Goal: Task Accomplishment & Management: Complete application form

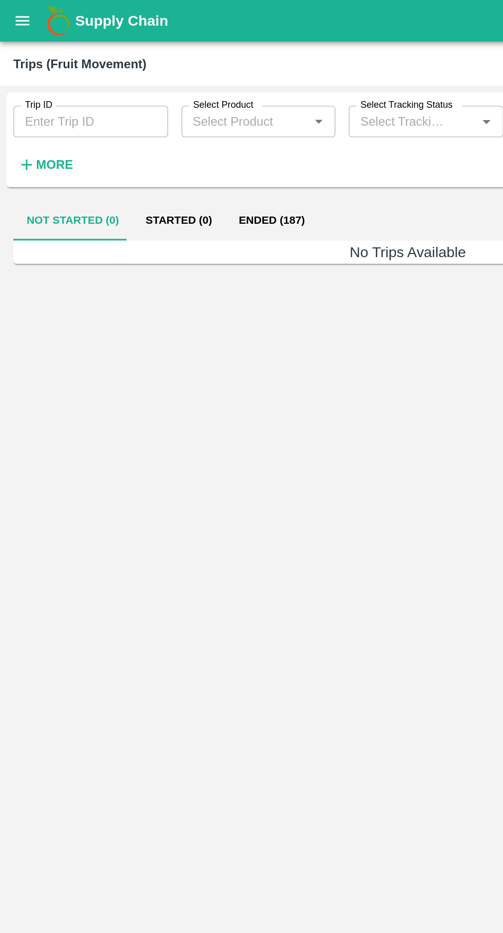
click at [14, 13] on icon "open drawer" at bounding box center [14, 13] width 9 height 6
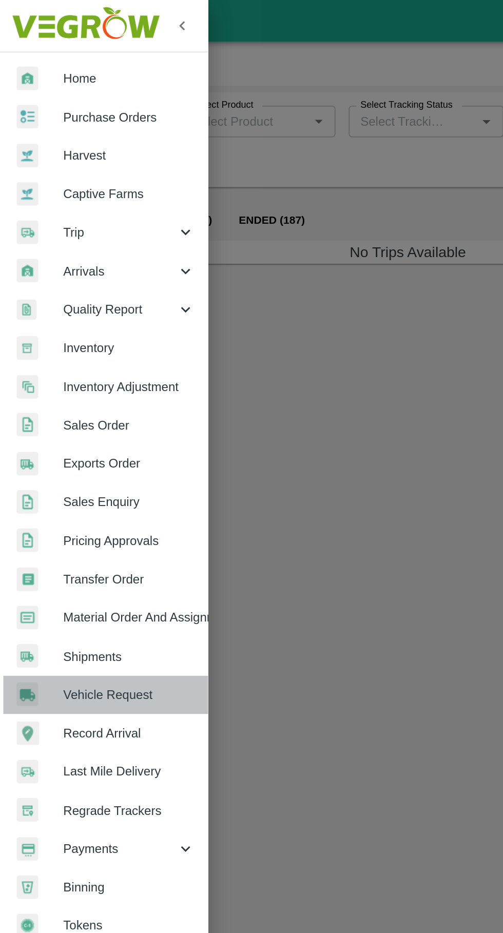
click at [66, 433] on span "Vehicle Request" at bounding box center [79, 428] width 81 height 11
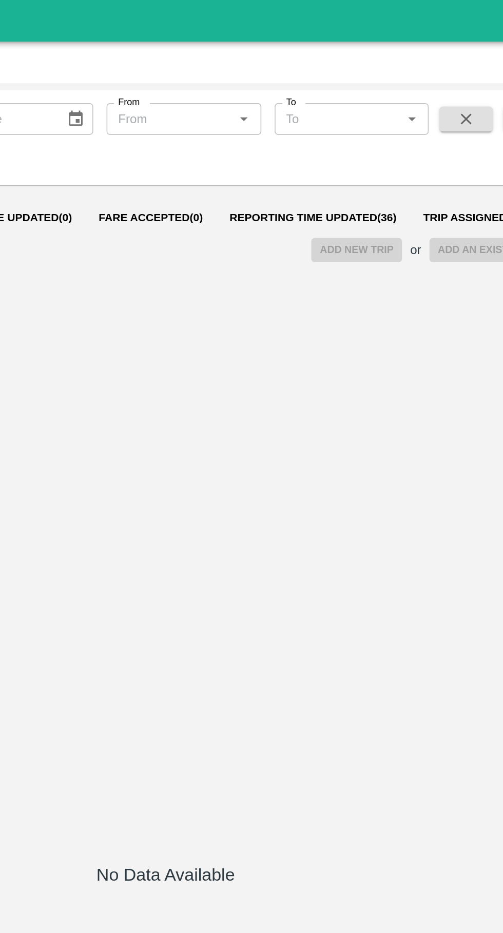
click at [319, 137] on span "Reporting Time Updated ( 36 )" at bounding box center [342, 134] width 103 height 8
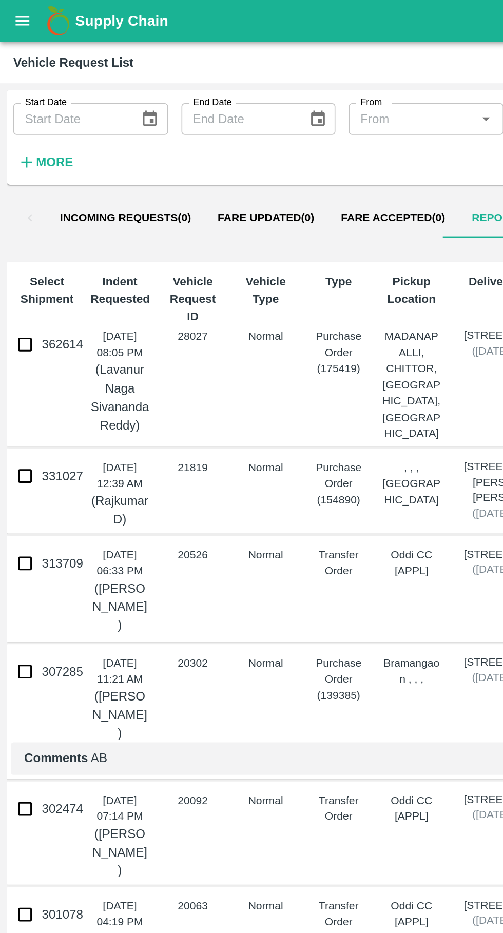
click at [15, 213] on input "362614" at bounding box center [15, 212] width 21 height 21
checkbox input "true"
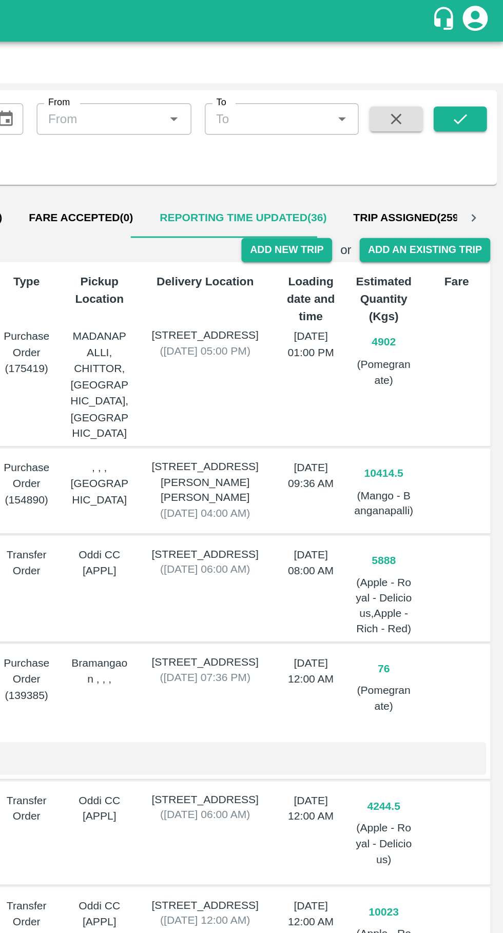
click at [372, 155] on button "Add New Trip" at bounding box center [368, 154] width 55 height 15
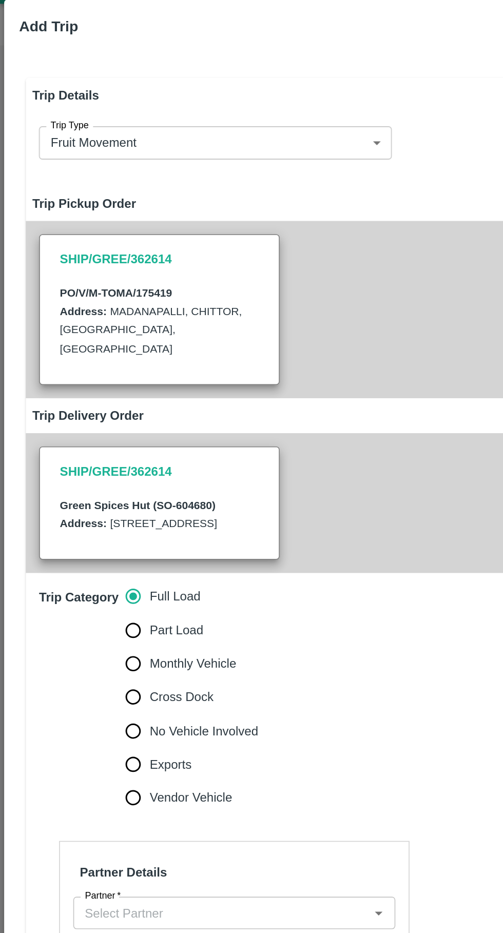
type input "4902"
type input "Normal"
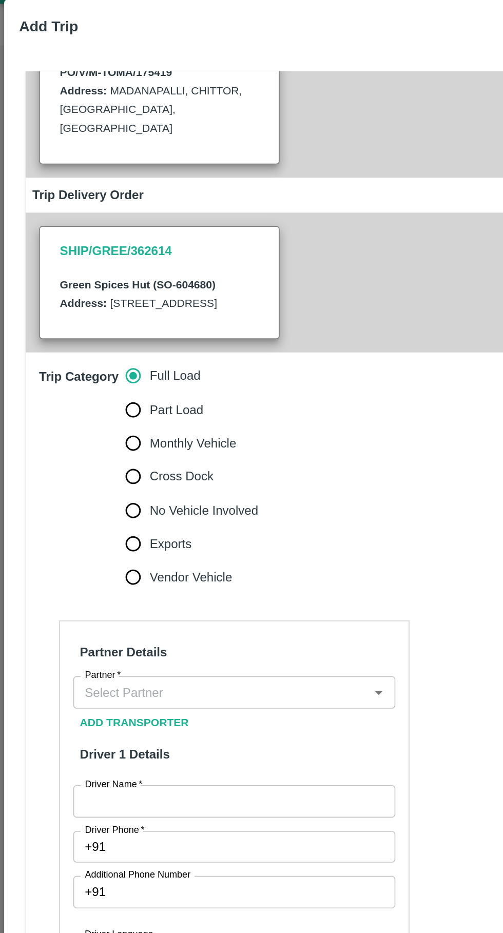
scroll to position [178, 0]
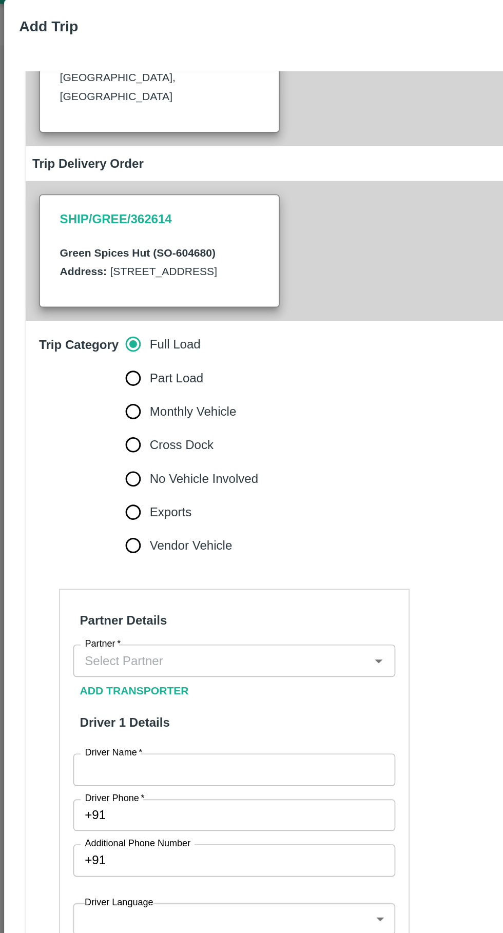
click at [137, 432] on input "Partner   *" at bounding box center [135, 430] width 175 height 13
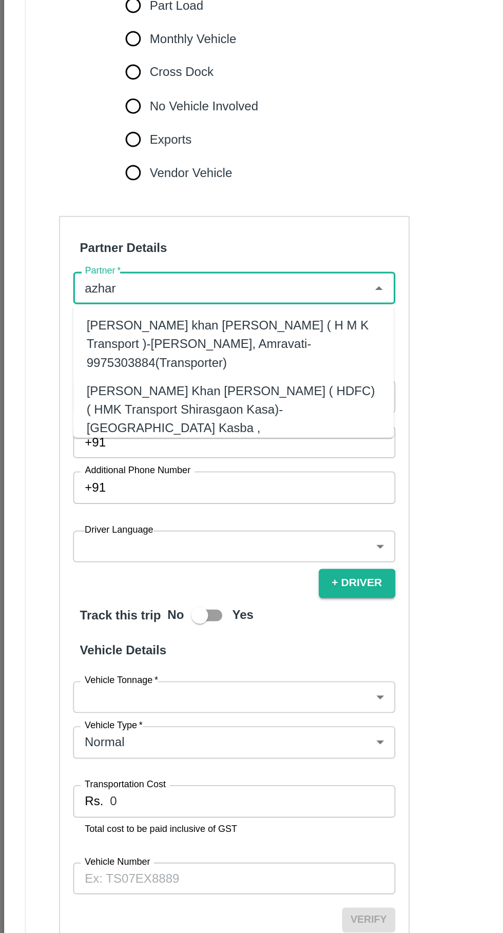
click at [104, 488] on div "Azhar Ahmad Khan Aziz Ahmad ( HDFC) ( HMK Transport Shirasgaon Kasa)-Shirasgaon…" at bounding box center [143, 511] width 181 height 46
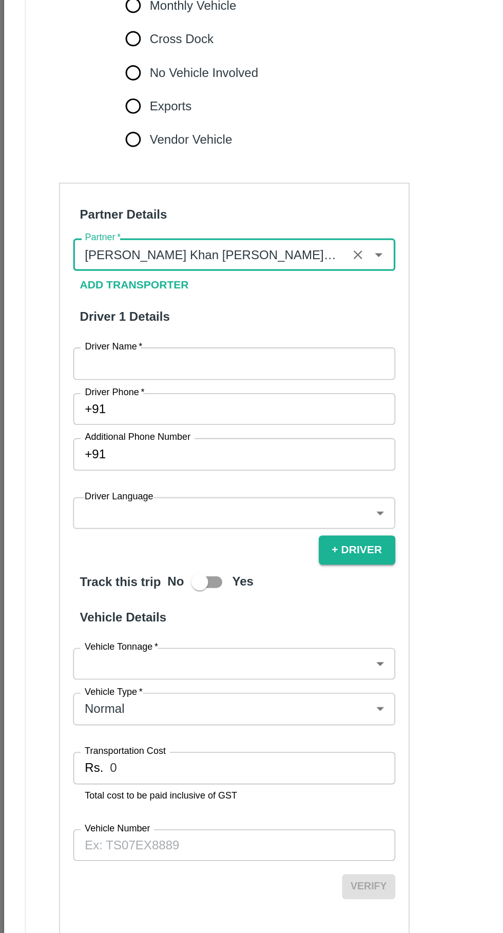
type input "Azhar Ahmad Khan Aziz Ahmad ( HDFC) ( HMK Transport Shirasgaon Kasa)-Shirasgaon…"
click at [87, 501] on input "Driver Name   *" at bounding box center [144, 497] width 199 height 19
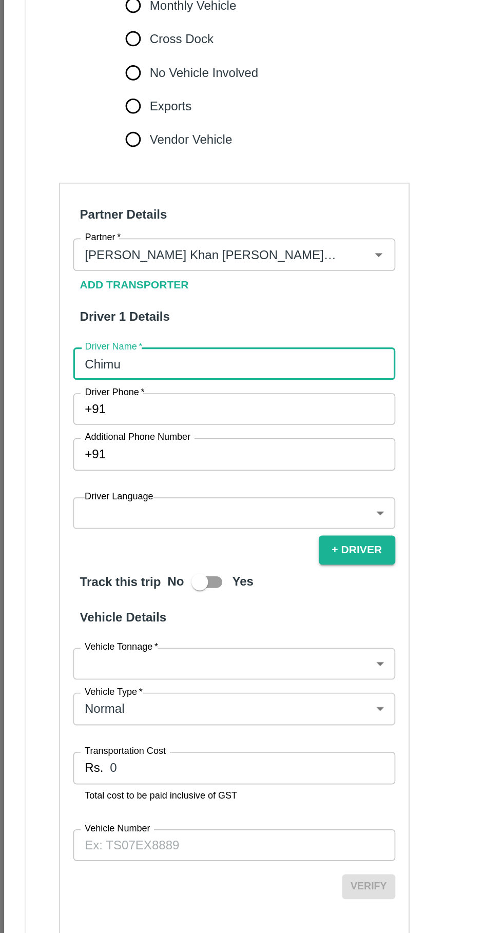
type input "Chimu"
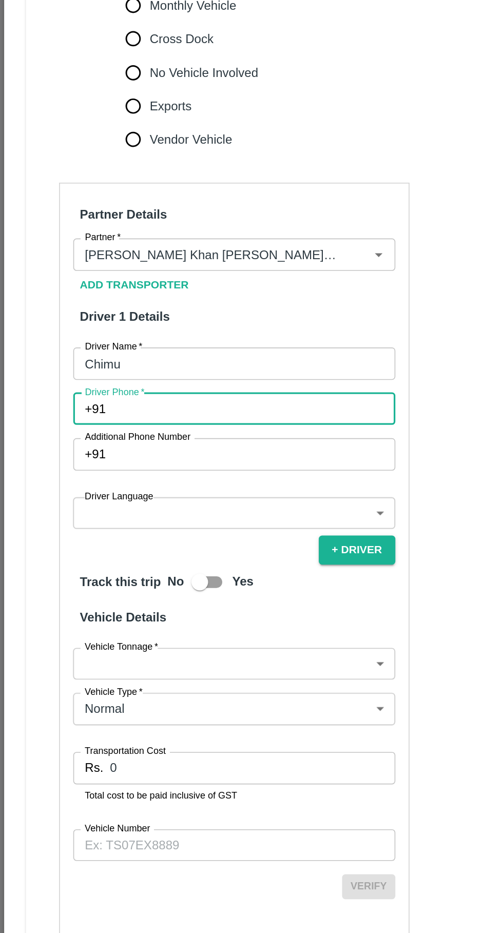
paste input "+91 99166 00133"
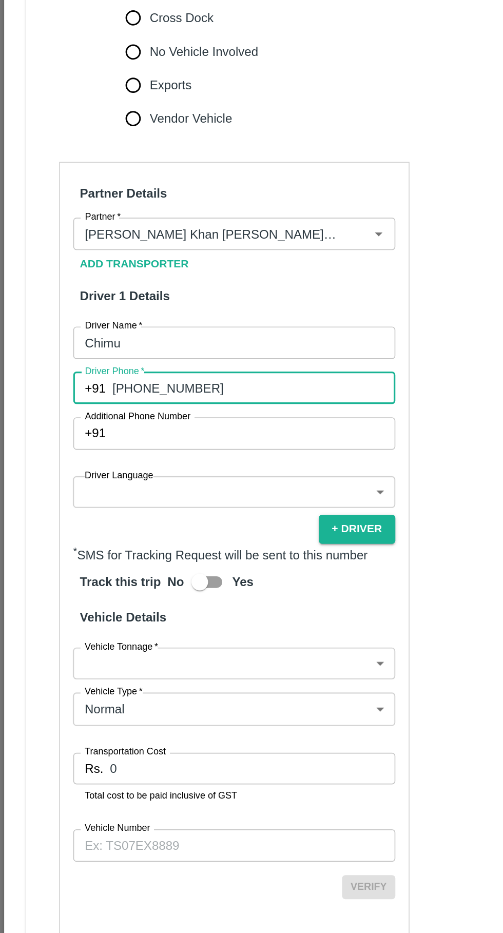
click at [104, 523] on input "+91 99166 00133" at bounding box center [156, 512] width 174 height 19
click at [112, 523] on input "+91 99166 00133" at bounding box center [156, 512] width 174 height 19
click at [83, 523] on input "+91 9916600133" at bounding box center [156, 512] width 174 height 19
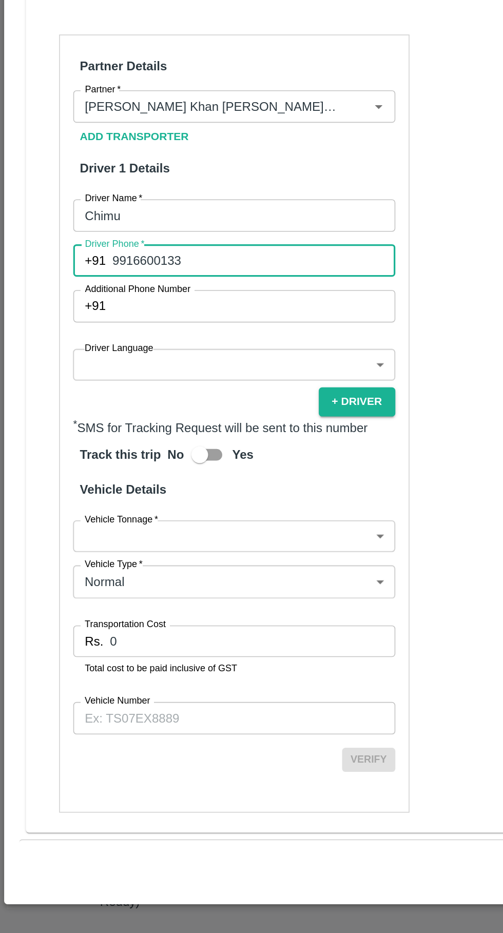
type input "9916600133"
click at [75, 566] on label "Driver Language" at bounding box center [73, 567] width 42 height 8
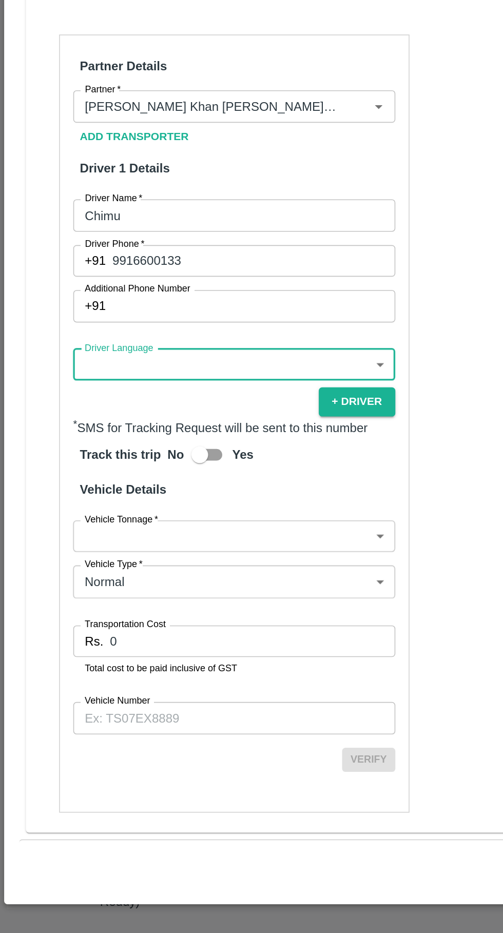
click at [92, 573] on body "Supply Chain Vehicle Request List Start Date Start Date End Date End Date From …" at bounding box center [251, 466] width 503 height 933
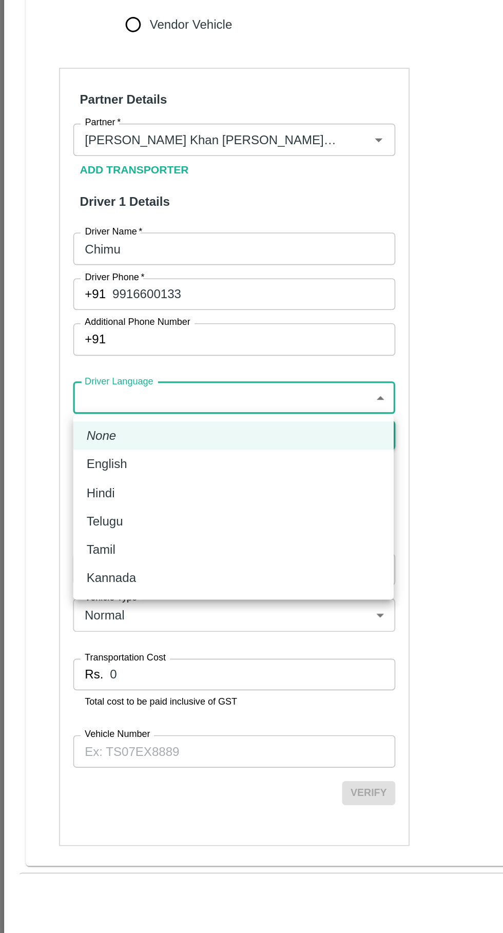
click at [52, 633] on li "Hindi" at bounding box center [144, 635] width 198 height 17
type input "hi"
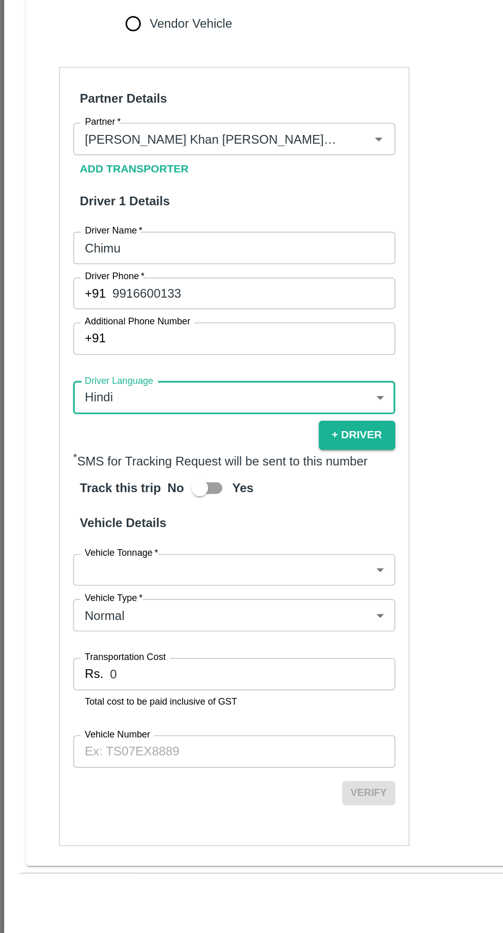
scroll to position [191, 0]
click at [83, 681] on body "Supply Chain Vehicle Request List Start Date Start Date End Date End Date From …" at bounding box center [251, 466] width 503 height 933
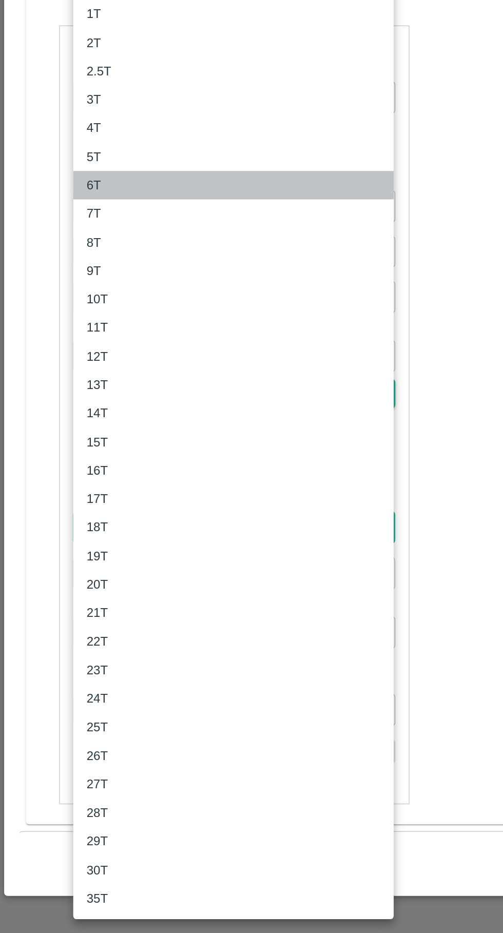
click at [49, 472] on li "6T" at bounding box center [144, 471] width 198 height 17
type input "6000"
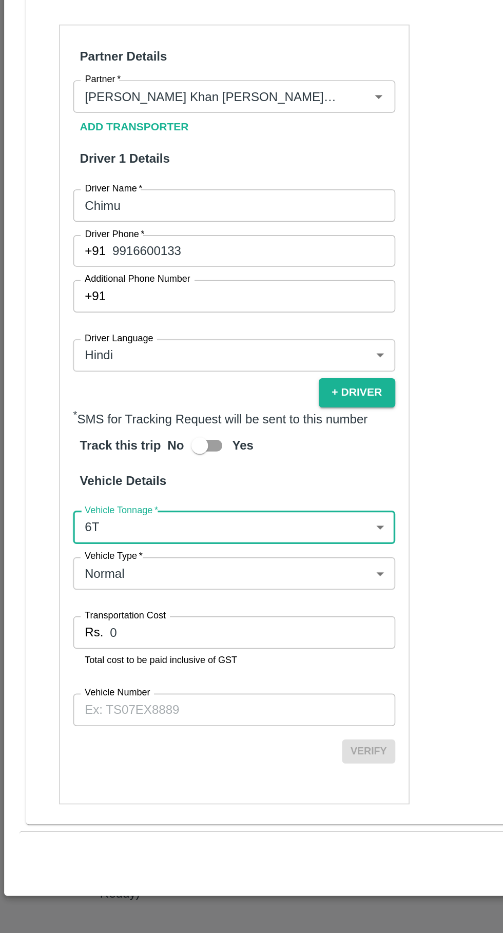
click at [119, 752] on input "0" at bounding box center [156, 746] width 176 height 19
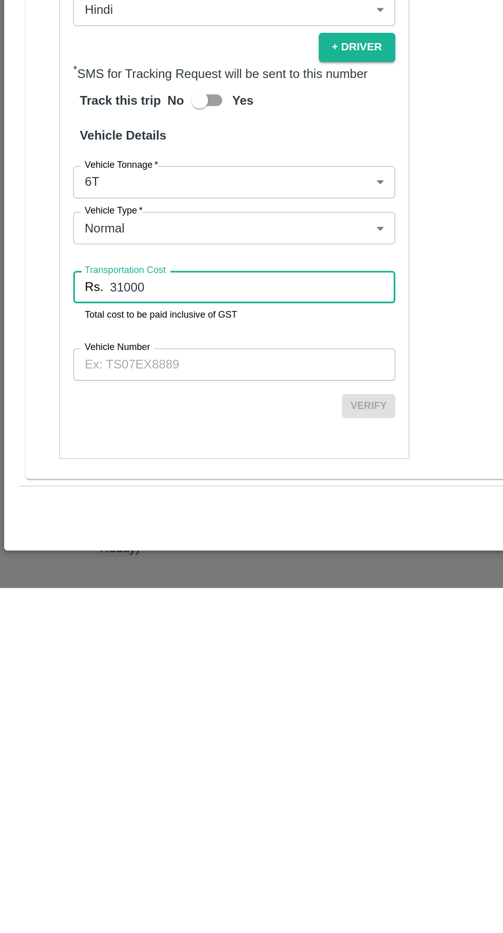
type input "31000"
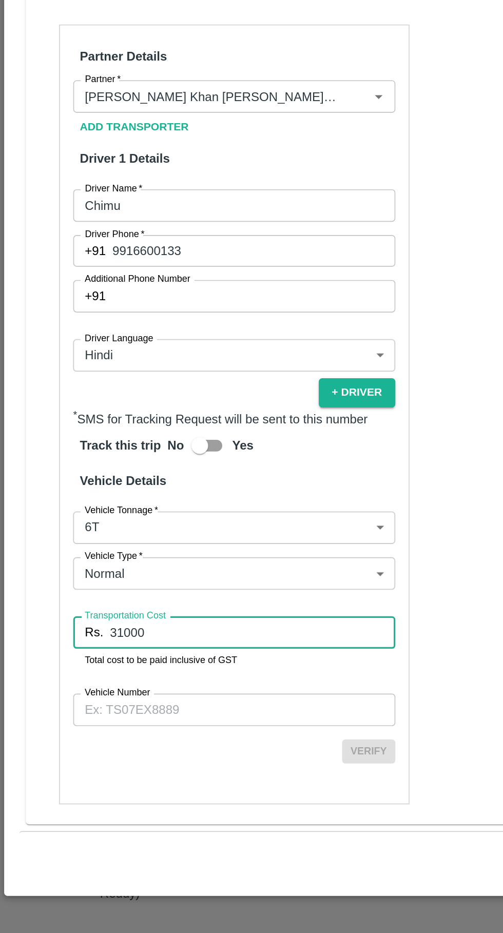
click at [106, 799] on input "Vehicle Number" at bounding box center [144, 794] width 199 height 19
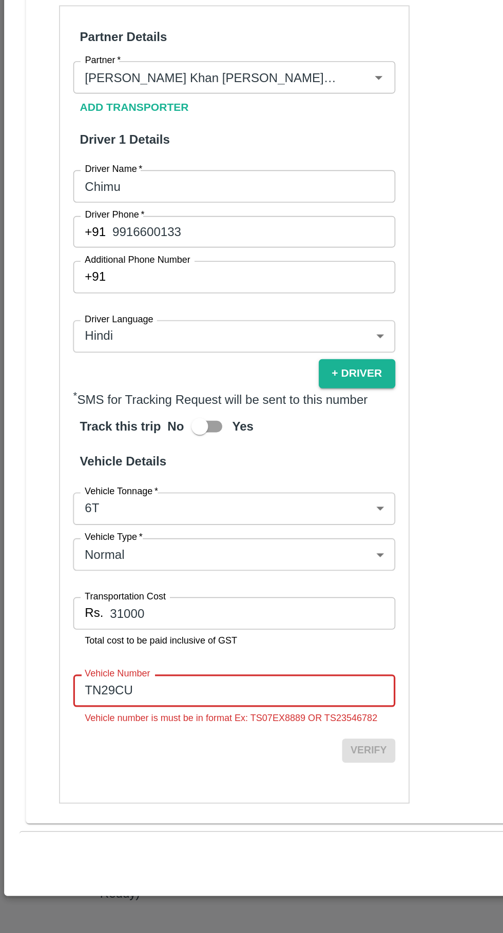
click at [130, 793] on input "TN29CU" at bounding box center [144, 782] width 199 height 19
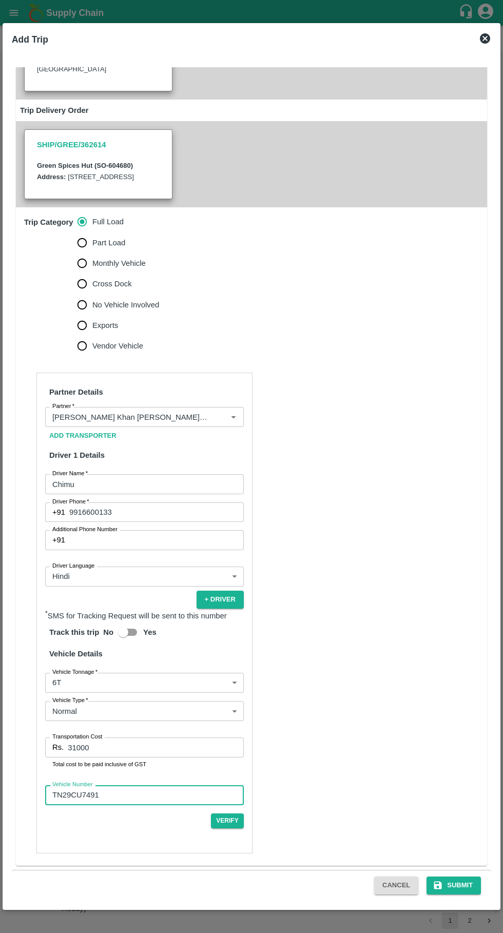
type input "TN29CU7491"
click at [457, 899] on div "Cancel Submit" at bounding box center [251, 885] width 479 height 31
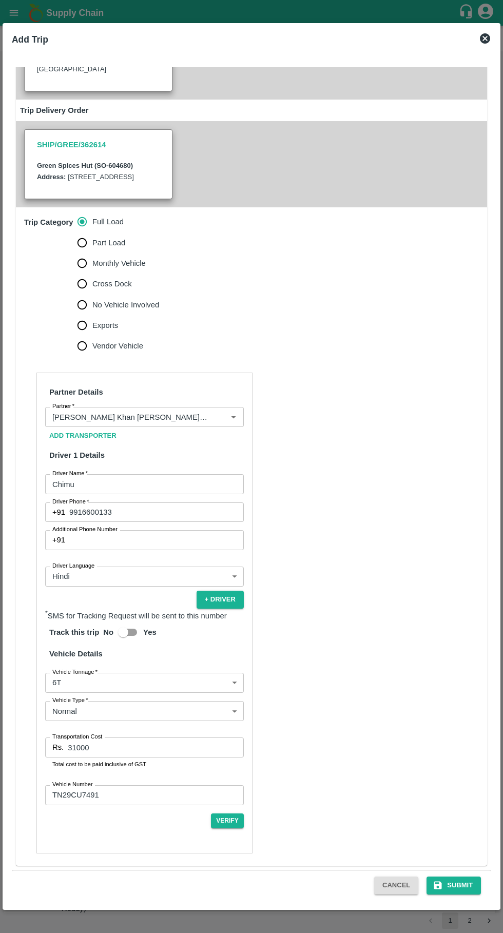
click at [460, 885] on button "Submit" at bounding box center [453, 885] width 54 height 18
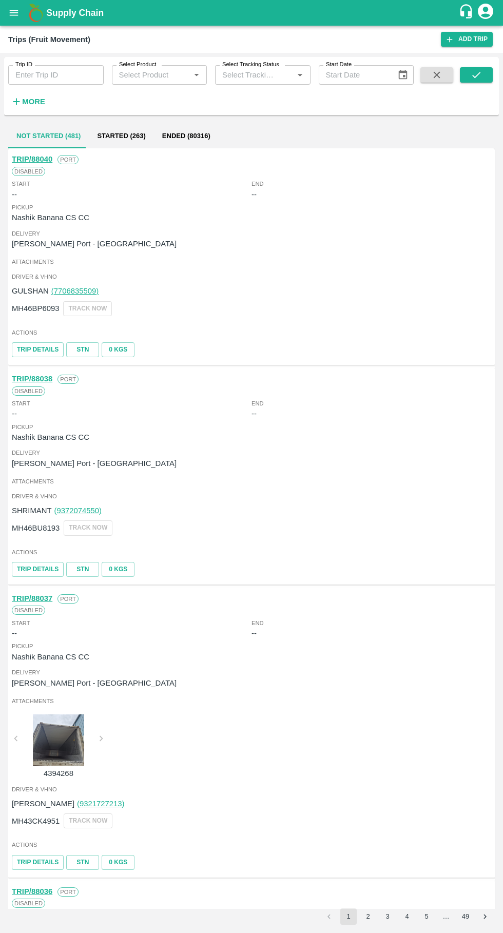
click at [113, 136] on button "Started (263)" at bounding box center [121, 136] width 65 height 25
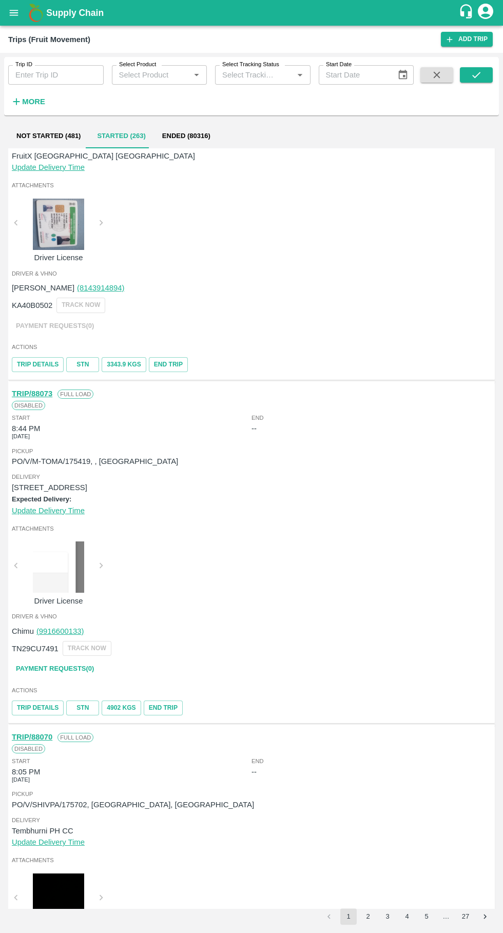
scroll to position [108, 0]
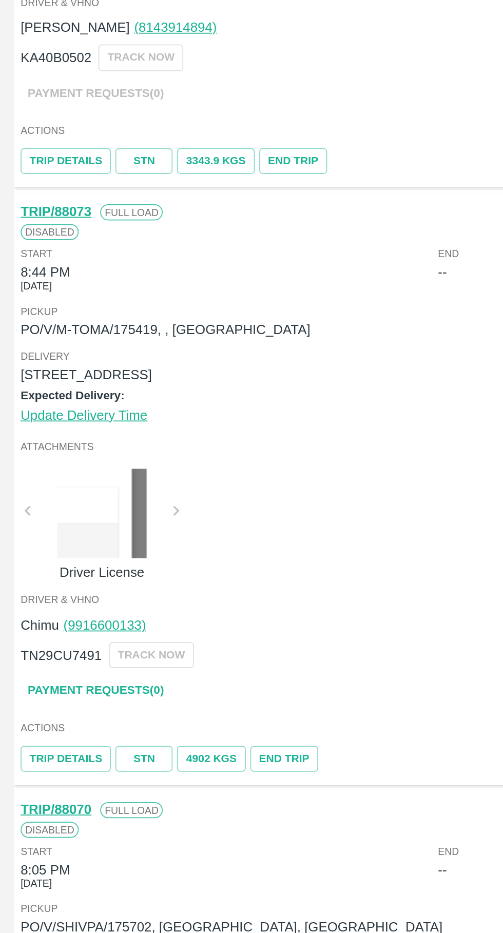
click at [36, 658] on link "Payment Requests( 0 )" at bounding box center [55, 658] width 86 height 18
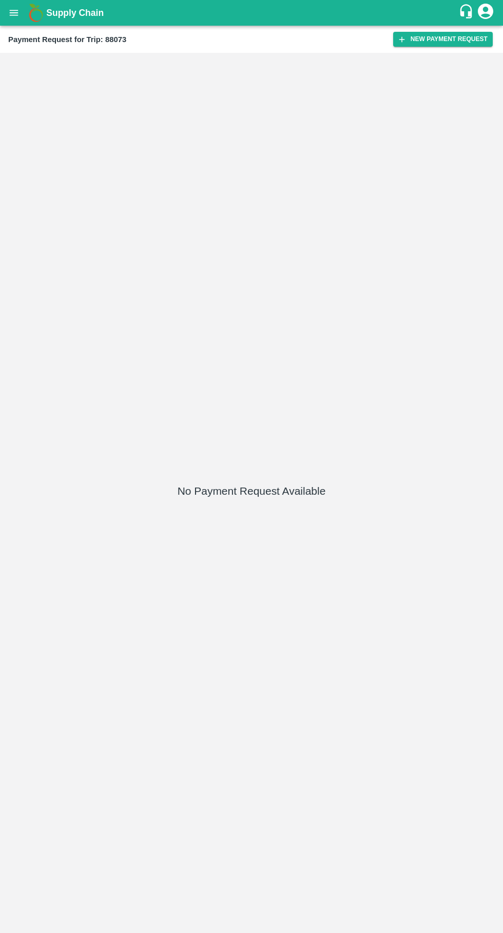
click at [435, 39] on button "New Payment Request" at bounding box center [443, 39] width 100 height 15
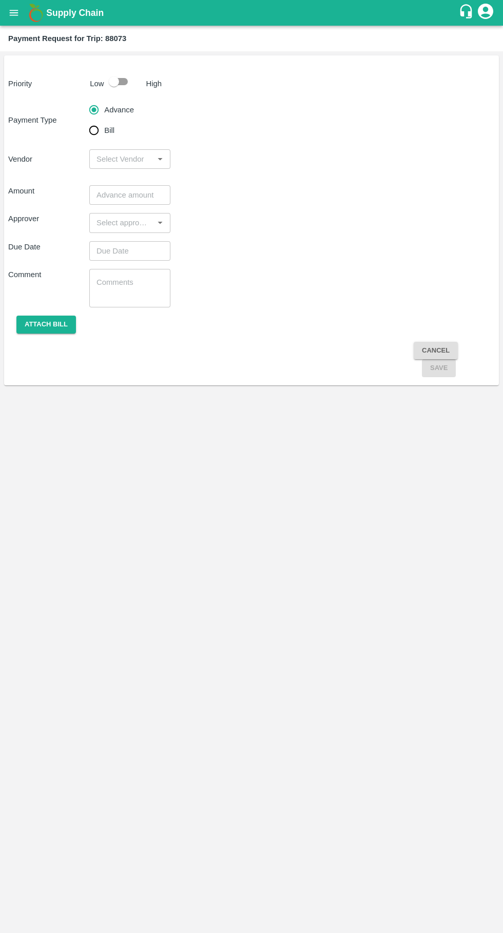
click at [91, 139] on input "Bill" at bounding box center [94, 130] width 21 height 21
radio input "true"
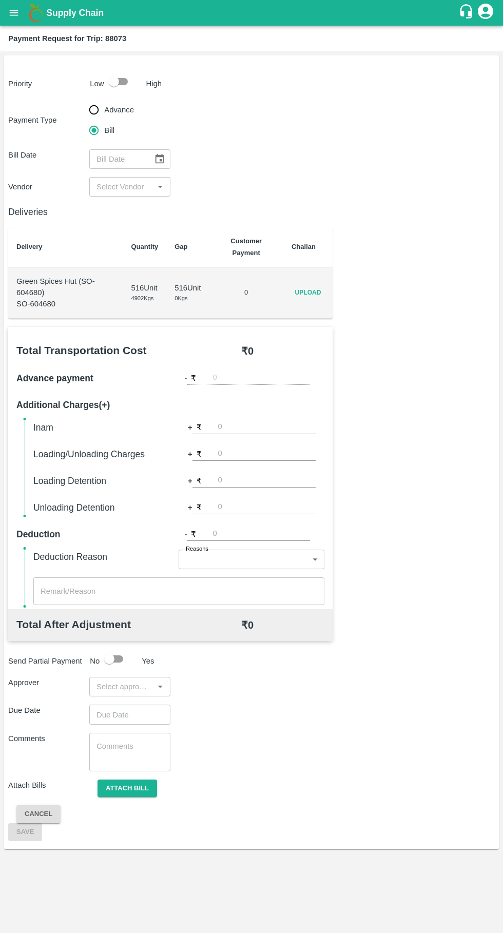
click at [301, 287] on span "Upload" at bounding box center [307, 292] width 33 height 15
click at [0, 0] on input "Upload" at bounding box center [0, 0] width 0 height 0
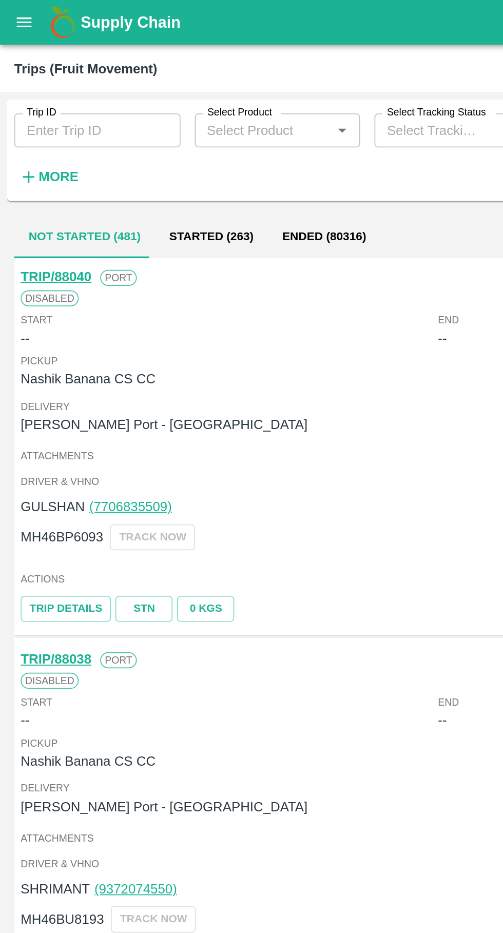
click at [123, 139] on button "Started (263)" at bounding box center [121, 136] width 65 height 25
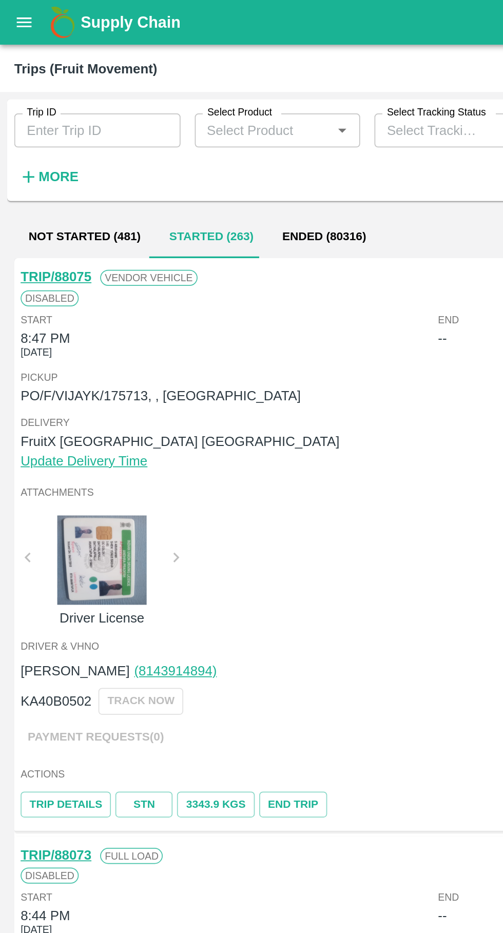
click at [17, 11] on icon "open drawer" at bounding box center [14, 13] width 9 height 6
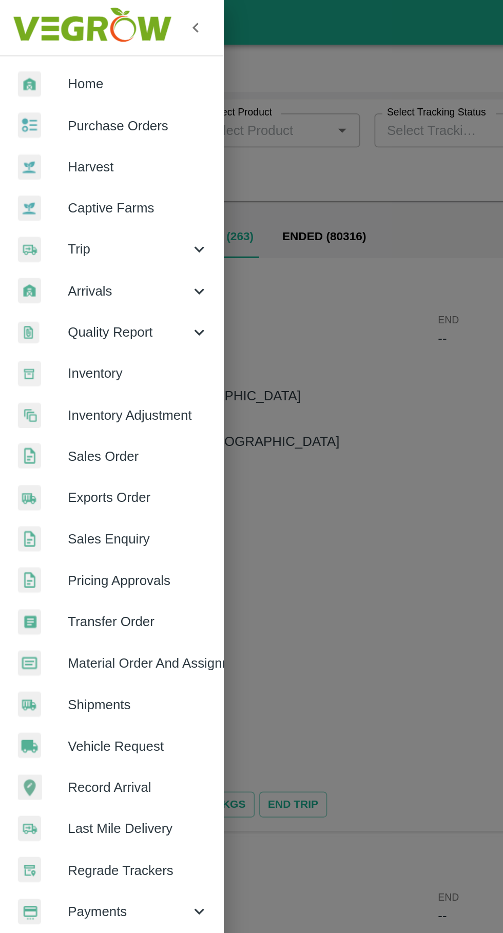
click at [54, 66] on link "Purchase Orders" at bounding box center [64, 73] width 128 height 24
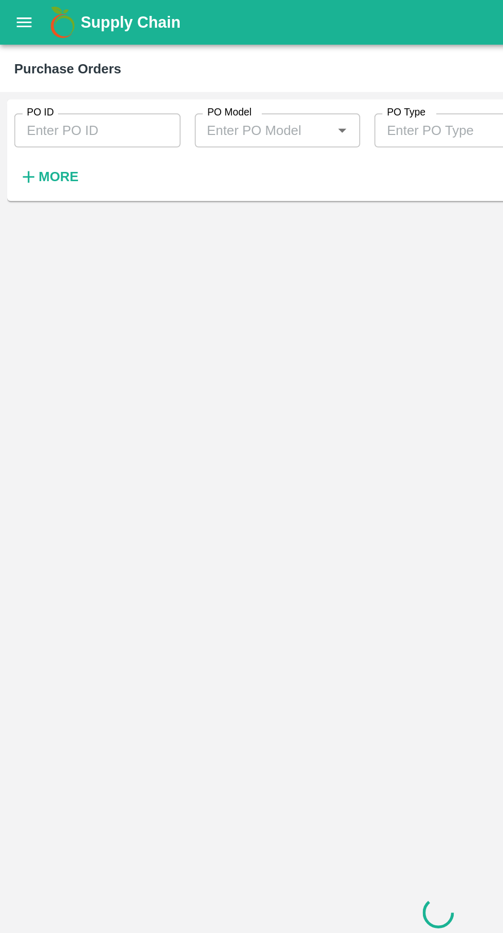
click at [36, 76] on input "PO ID" at bounding box center [55, 74] width 95 height 19
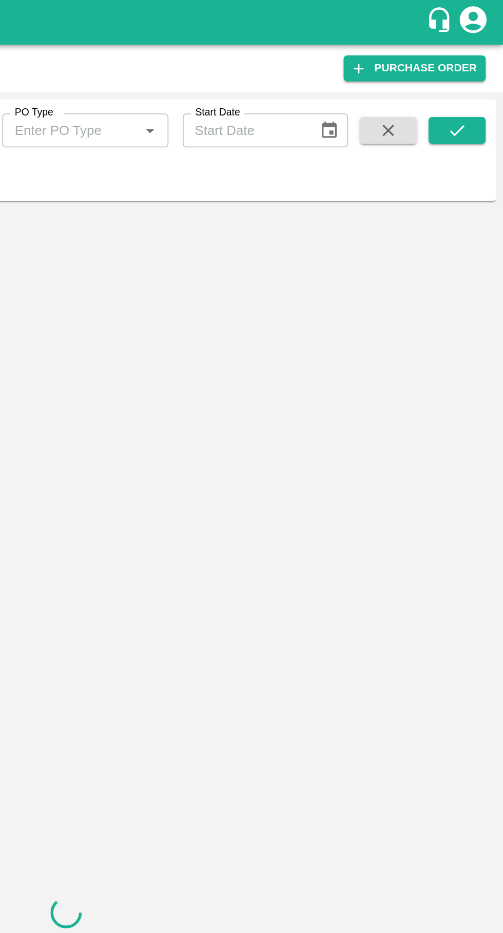
type input "175419"
click at [480, 72] on icon "submit" at bounding box center [476, 75] width 8 height 6
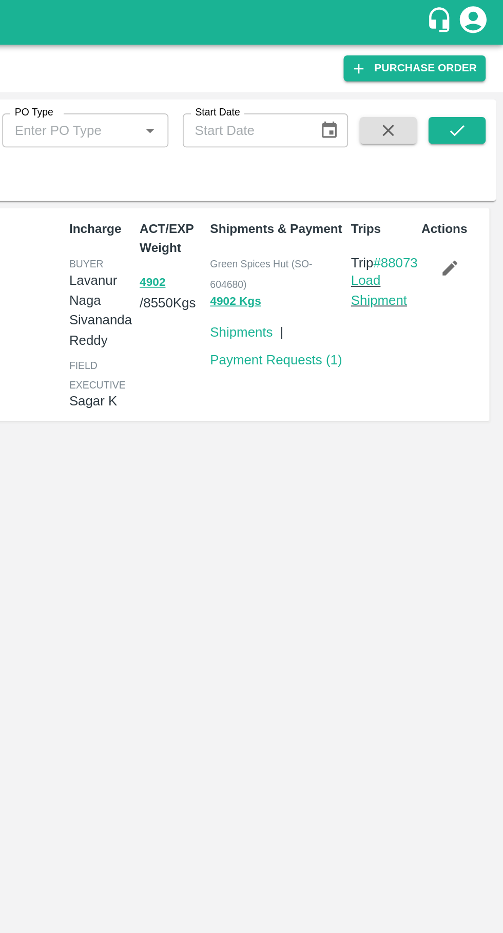
click at [432, 176] on link "Load Shipment" at bounding box center [431, 166] width 32 height 19
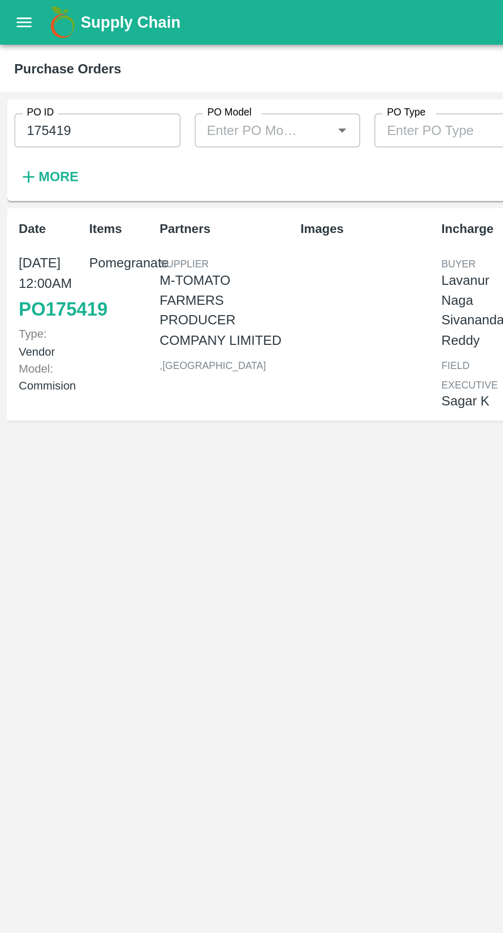
click at [15, 15] on icon "open drawer" at bounding box center [14, 13] width 9 height 6
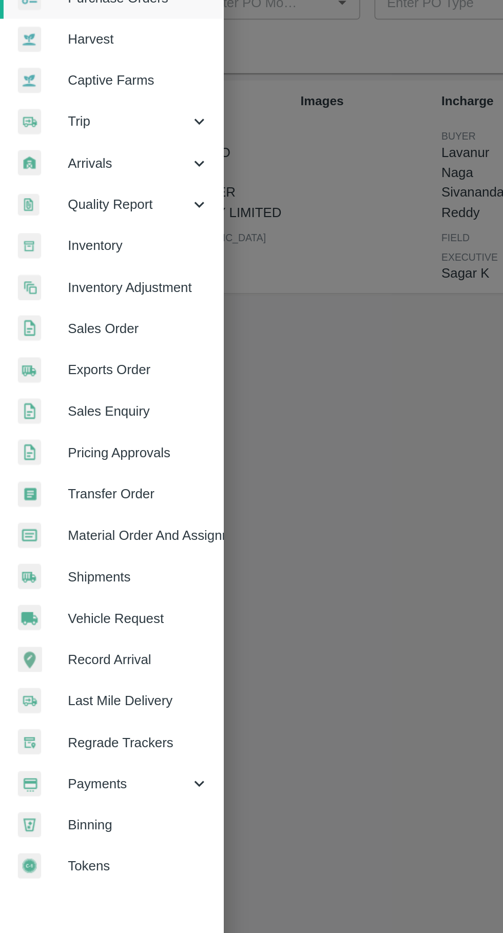
click at [53, 434] on span "Vehicle Request" at bounding box center [79, 428] width 81 height 11
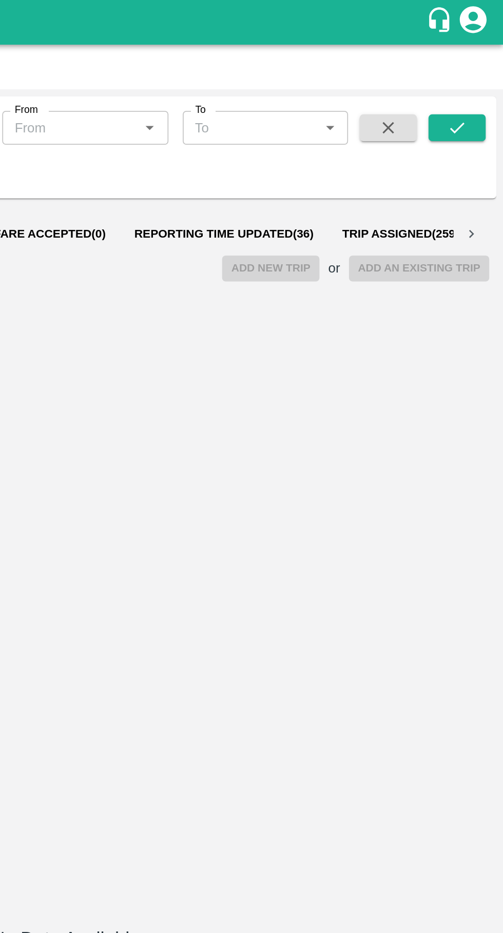
click at [347, 131] on span "Reporting Time Updated ( 36 )" at bounding box center [342, 134] width 103 height 8
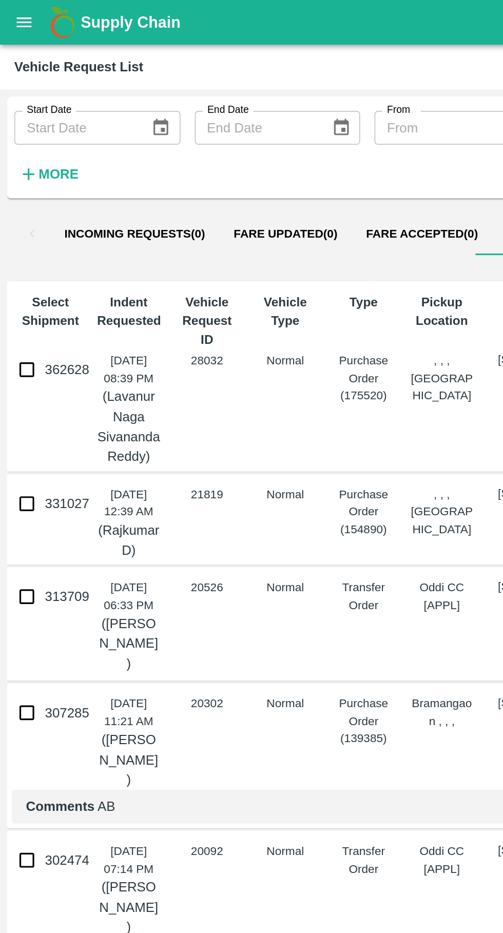
click at [13, 212] on input "362628" at bounding box center [15, 212] width 21 height 21
checkbox input "true"
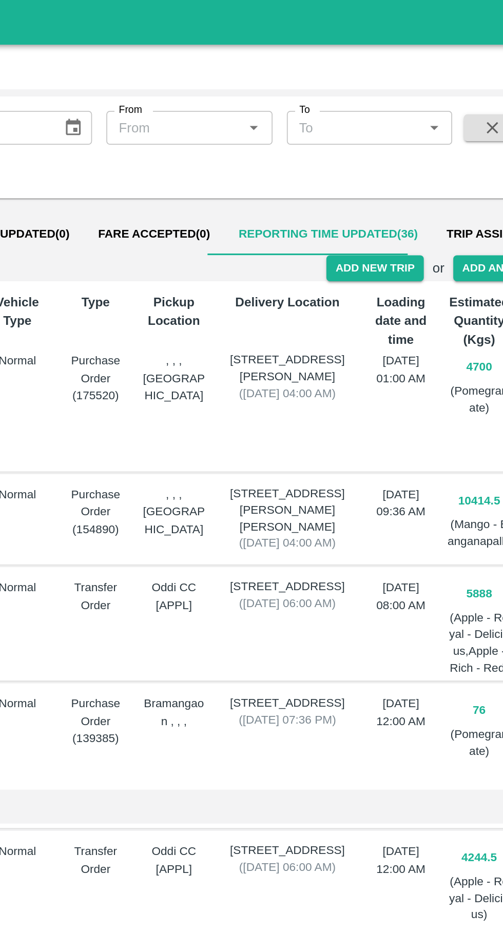
click at [375, 153] on button "Add New Trip" at bounding box center [368, 154] width 55 height 15
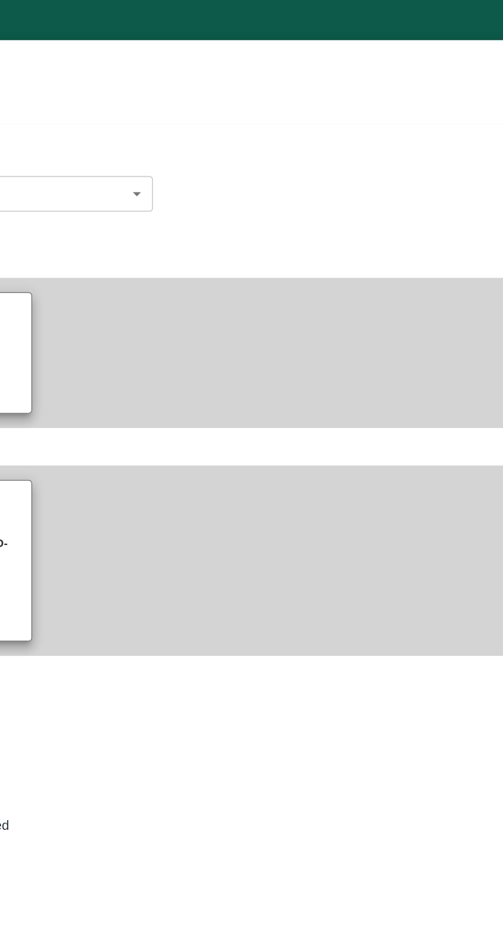
type input "4700"
type input "Normal"
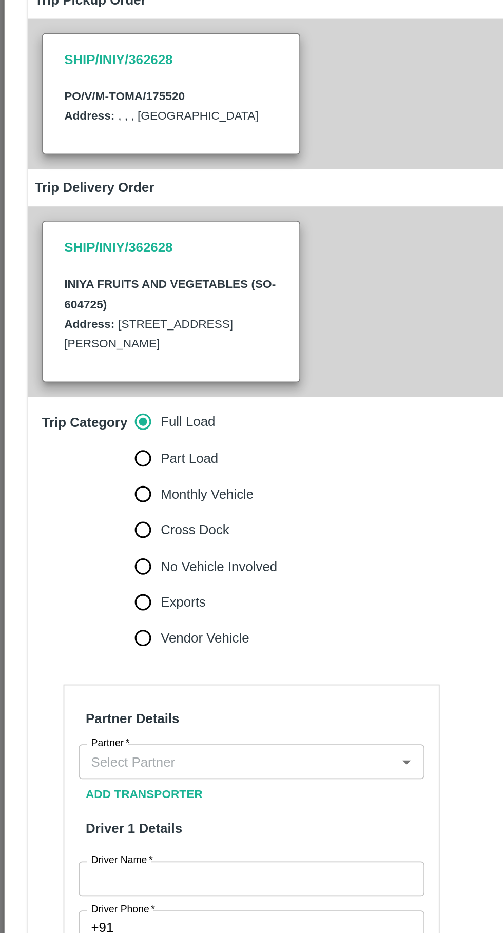
scroll to position [87, 0]
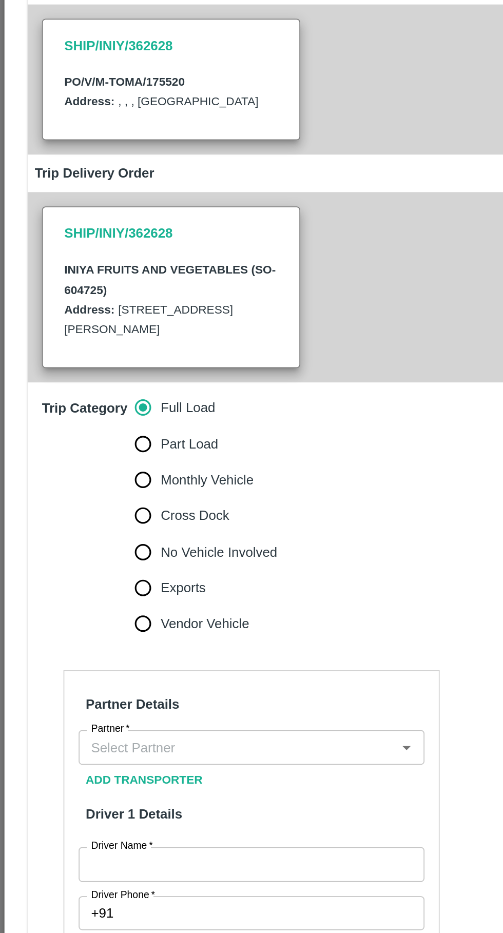
click at [156, 506] on input "Partner   *" at bounding box center [135, 499] width 175 height 13
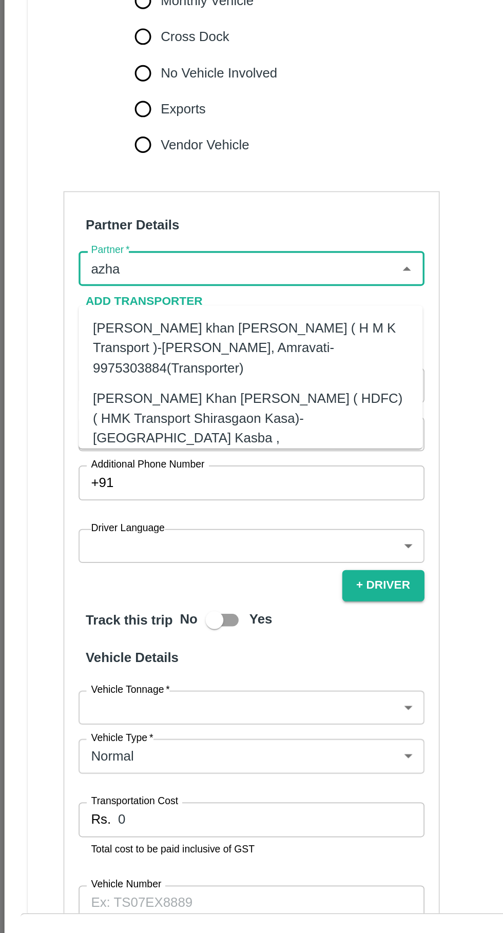
click at [86, 568] on div "Azhar Ahmad Khan Aziz Ahmad ( HDFC) ( HMK Transport Shirasgaon Kasa)-Shirasgaon…" at bounding box center [143, 591] width 181 height 46
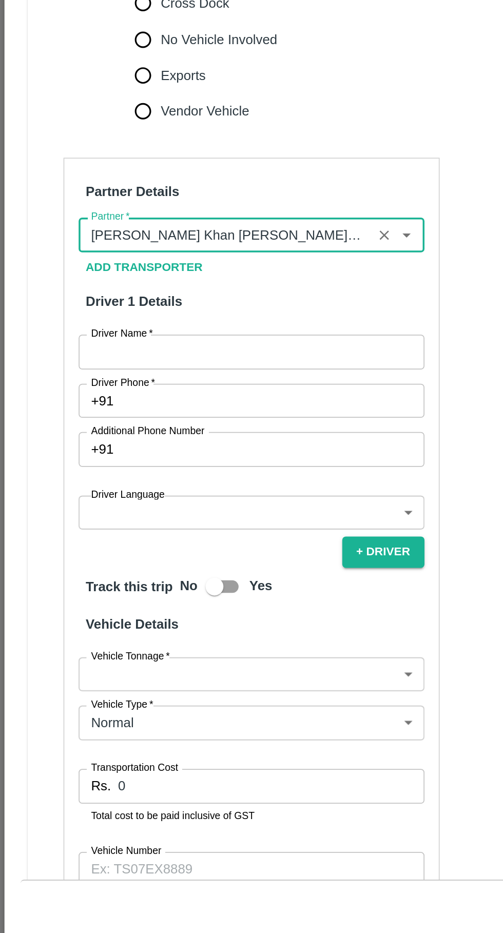
type input "Azhar Ahmad Khan Aziz Ahmad ( HDFC) ( HMK Transport Shirasgaon Kasa)-Shirasgaon…"
click at [124, 576] on input "Driver Name   *" at bounding box center [144, 566] width 199 height 19
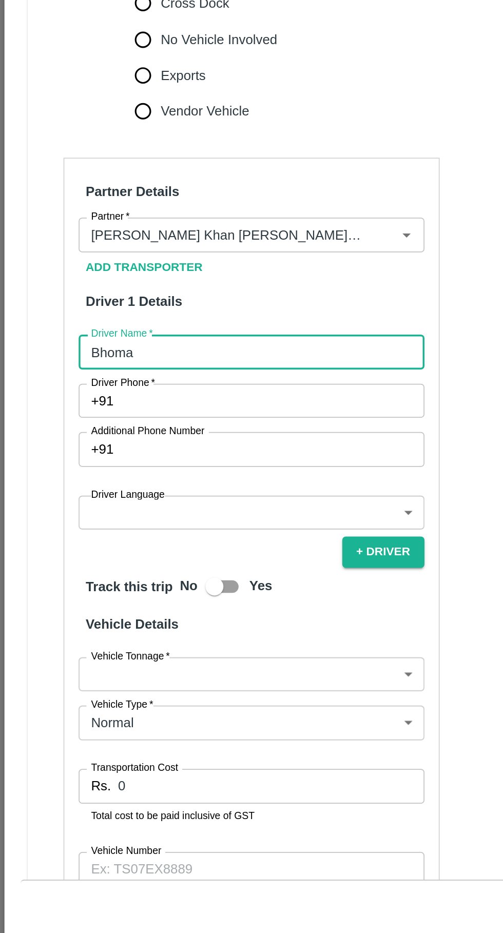
type input "Bhoma"
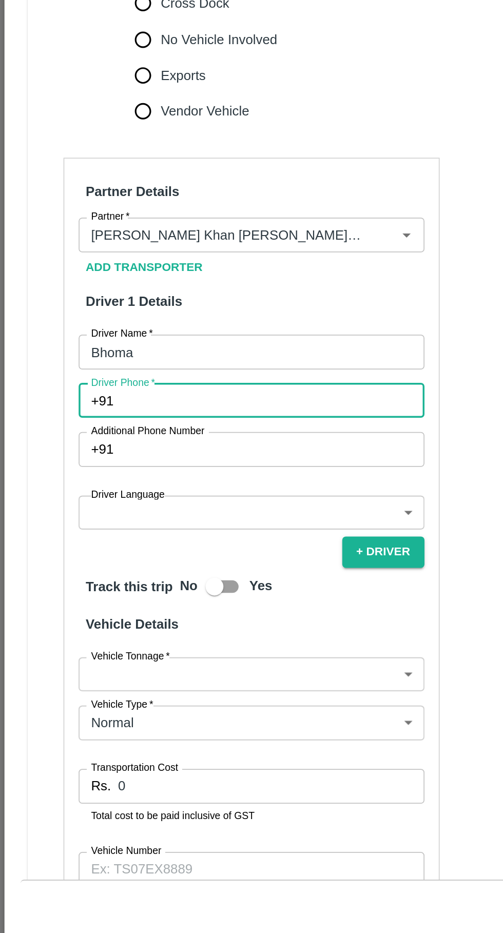
paste input "+91 99022 88871"
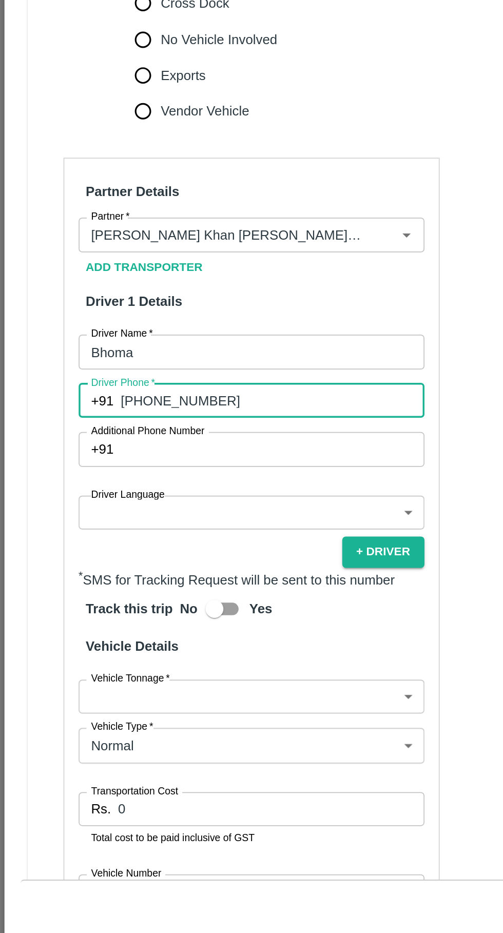
click at [90, 604] on input "+91 99022 88871" at bounding box center [156, 594] width 174 height 19
click at [102, 604] on input "99022 88871" at bounding box center [156, 594] width 174 height 19
click at [90, 604] on input "99022 88871" at bounding box center [156, 594] width 174 height 19
click at [98, 604] on input "99022 88871" at bounding box center [156, 594] width 174 height 19
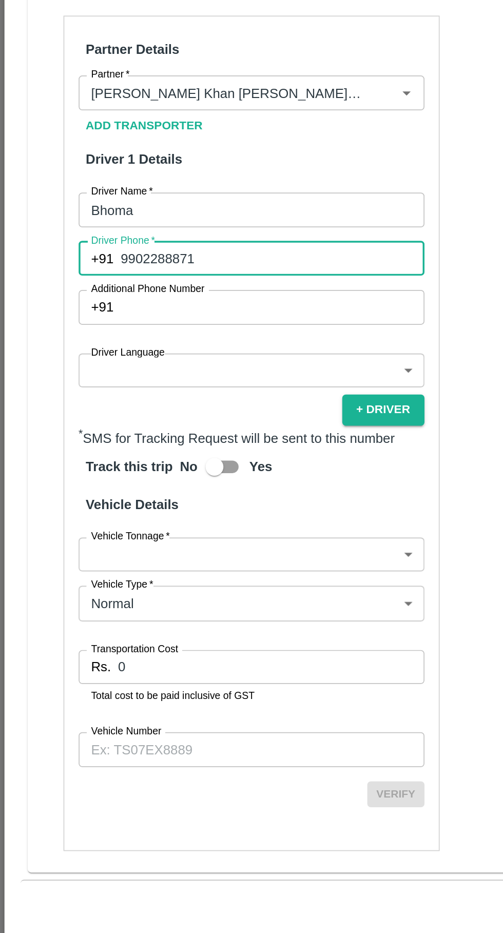
scroll to position [179, 0]
type input "9902288871"
click at [133, 579] on body "Supply Chain Vehicle Request List Start Date Start Date End Date End Date From …" at bounding box center [251, 466] width 503 height 933
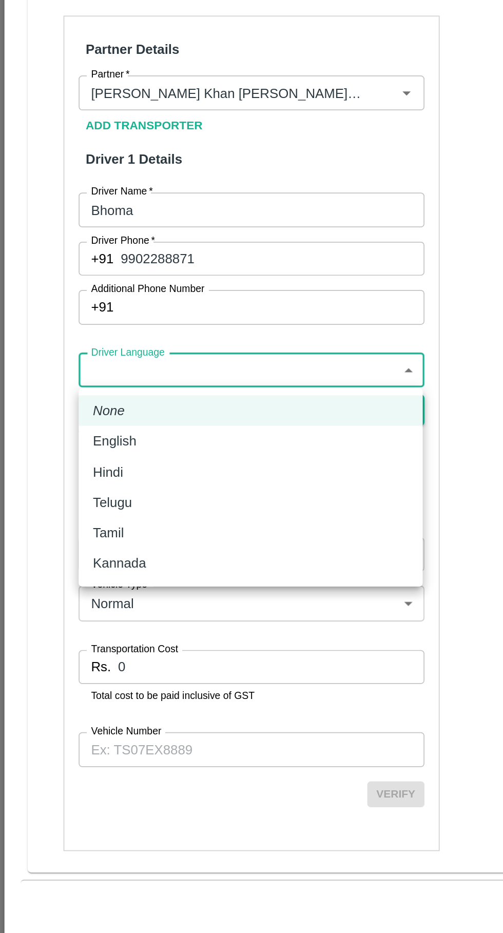
scroll to position [0, 0]
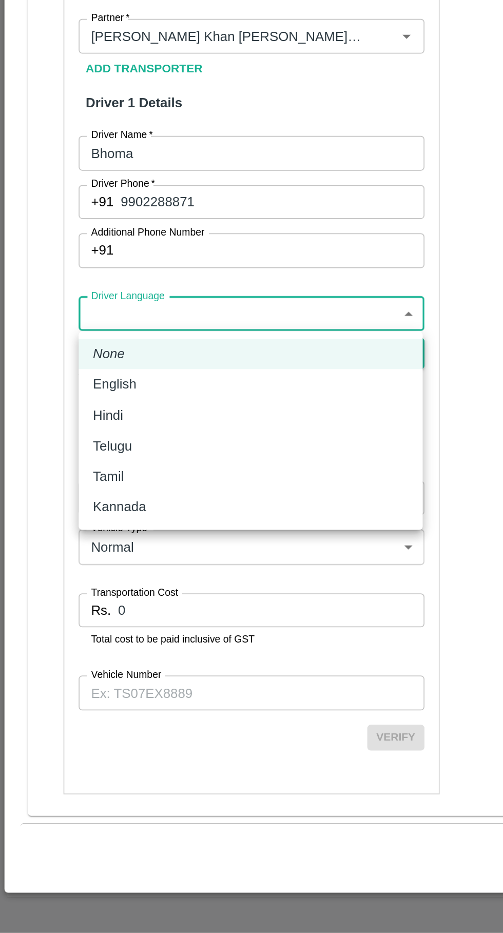
click at [57, 652] on p "Telugu" at bounding box center [64, 652] width 23 height 11
type input "te"
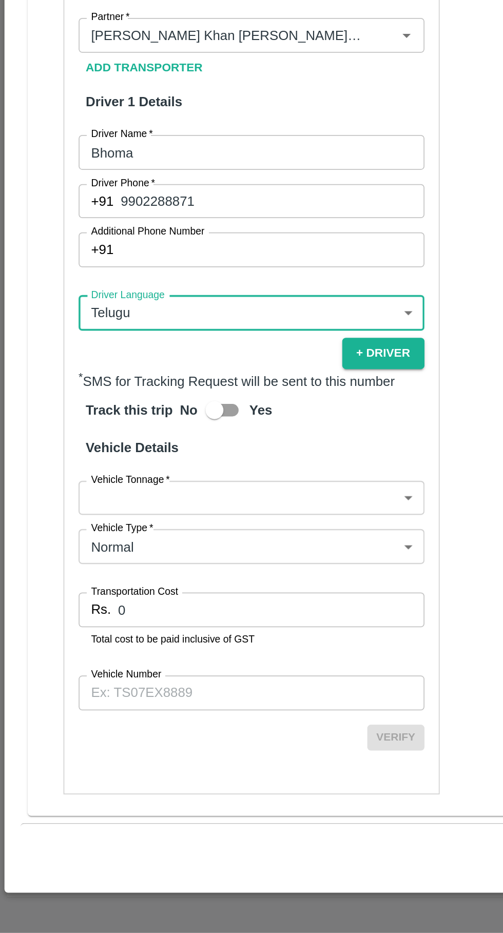
scroll to position [179, 0]
click at [177, 685] on body "Supply Chain Vehicle Request List Start Date Start Date End Date End Date From …" at bounding box center [251, 466] width 503 height 933
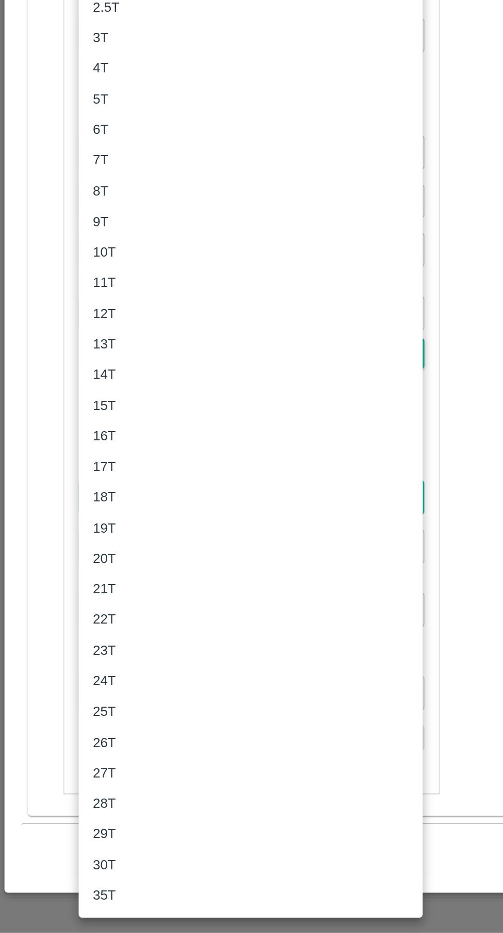
click at [57, 438] on p "4T" at bounding box center [57, 435] width 9 height 11
type input "4000"
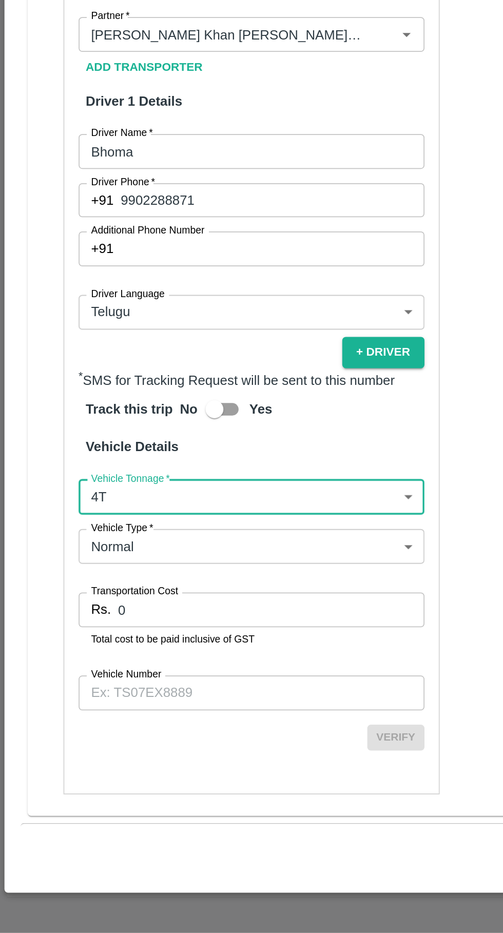
click at [117, 750] on input "0" at bounding box center [156, 746] width 176 height 19
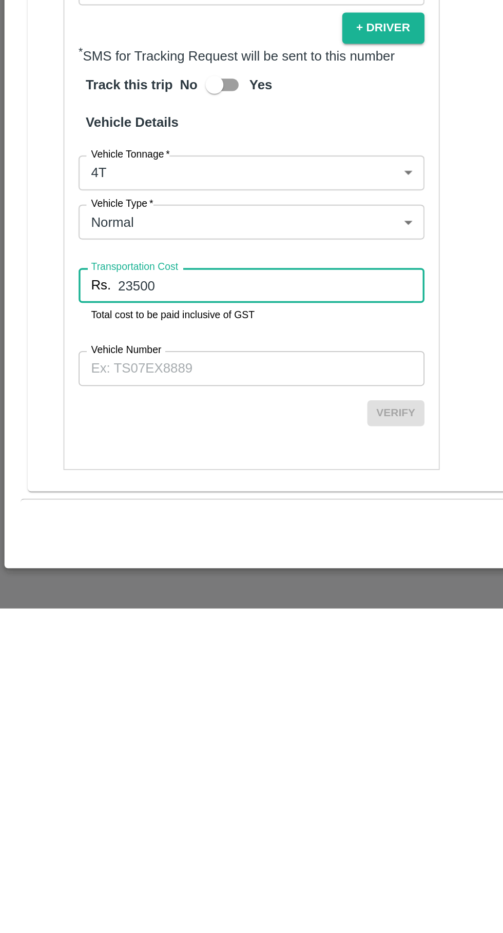
scroll to position [0, 0]
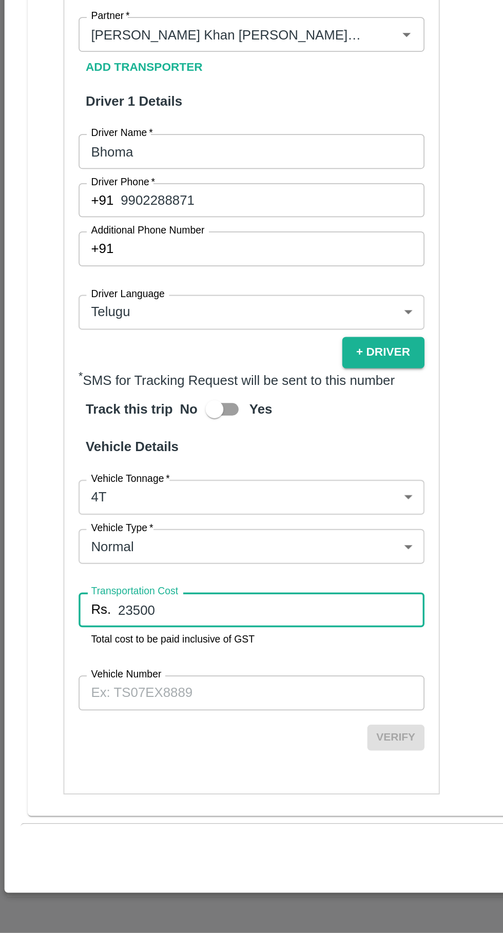
type input "23500"
click at [134, 799] on input "Vehicle Number" at bounding box center [144, 794] width 199 height 19
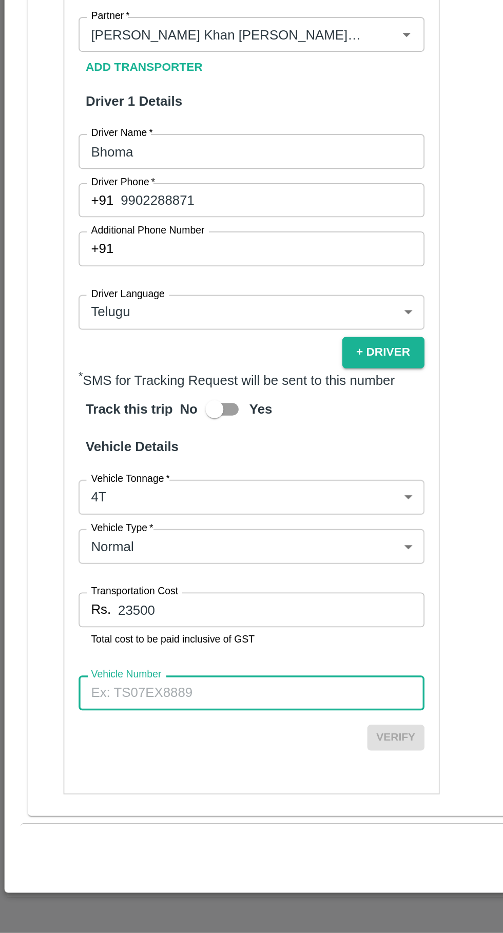
click at [116, 799] on input "Vehicle Number" at bounding box center [144, 794] width 199 height 19
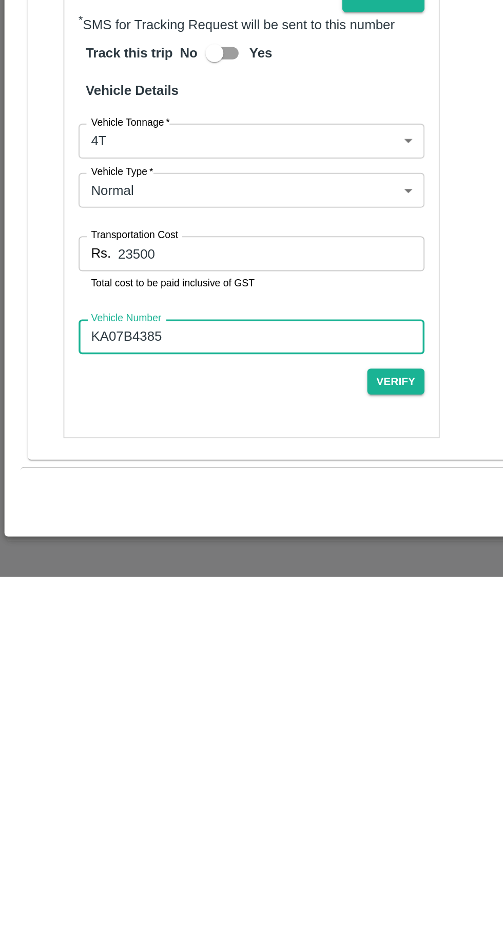
type input "KA07B4385"
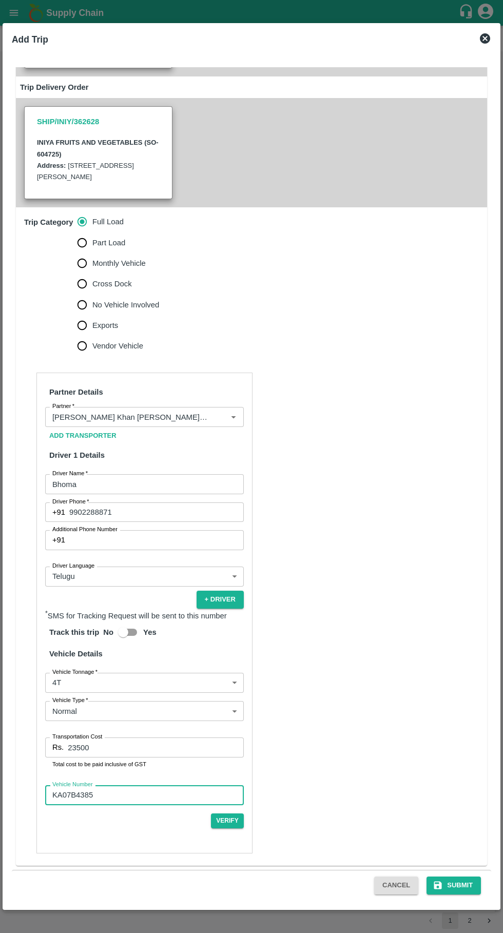
scroll to position [179, 0]
click at [462, 898] on div "Cancel Submit" at bounding box center [251, 885] width 479 height 31
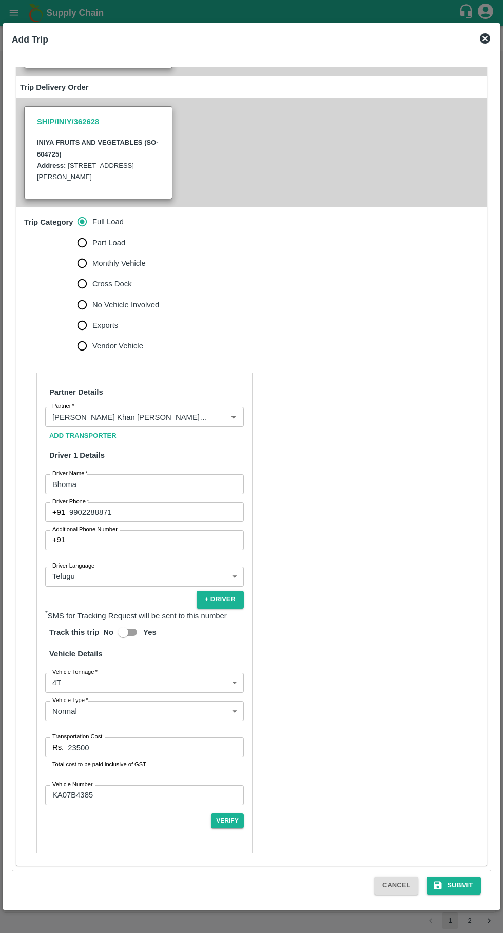
click at [464, 899] on div "Cancel Submit" at bounding box center [251, 885] width 479 height 31
click at [457, 890] on button "Submit" at bounding box center [453, 885] width 54 height 18
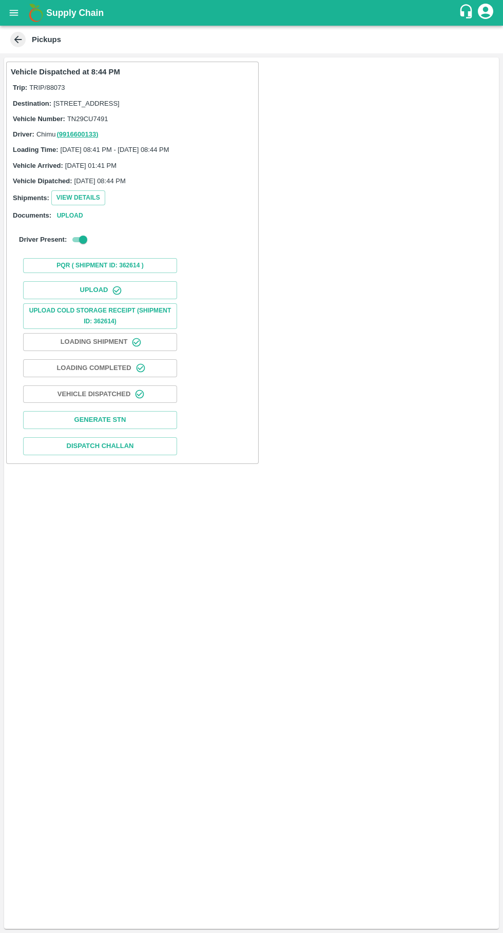
click at [93, 299] on button "Upload" at bounding box center [100, 290] width 154 height 18
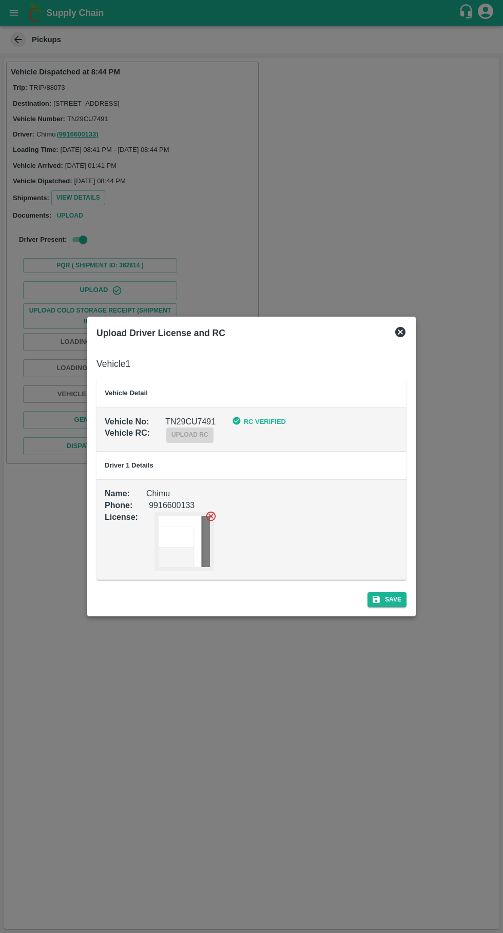
click at [238, 429] on div "Vehicle RC : upload rc" at bounding box center [243, 426] width 310 height 31
